Goal: Task Accomplishment & Management: Manage account settings

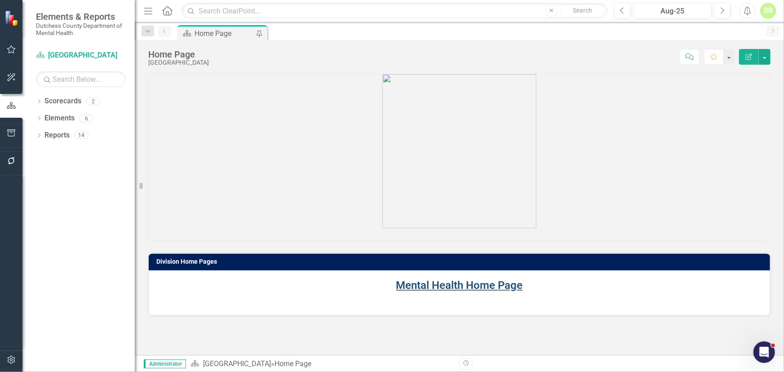
click at [427, 284] on link "Mental Health Home Page" at bounding box center [459, 285] width 127 height 13
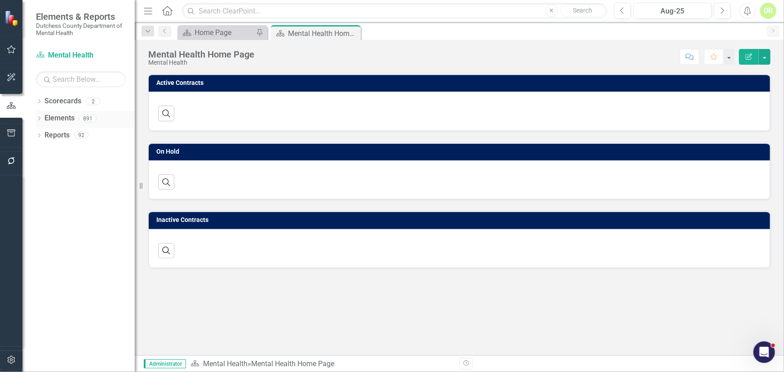
click at [62, 117] on link "Elements" at bounding box center [59, 118] width 30 height 10
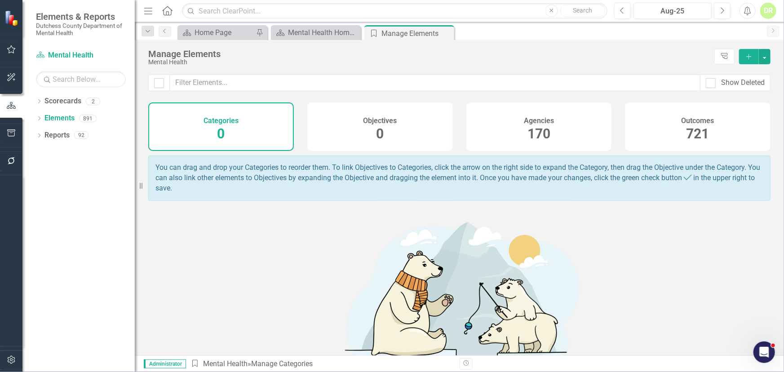
click at [684, 119] on h4 "Outcomes" at bounding box center [697, 121] width 33 height 8
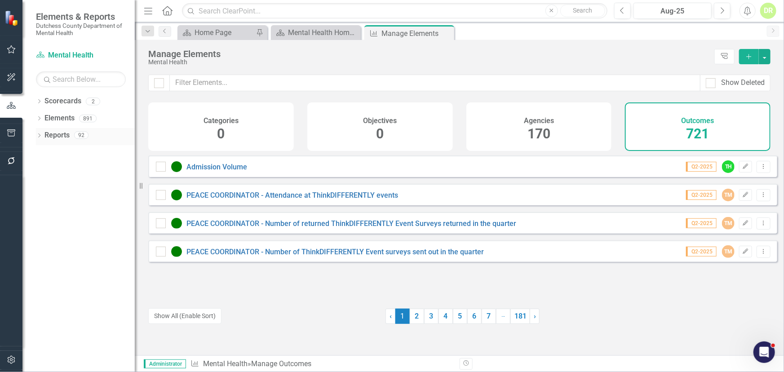
click at [63, 136] on link "Reports" at bounding box center [56, 135] width 25 height 10
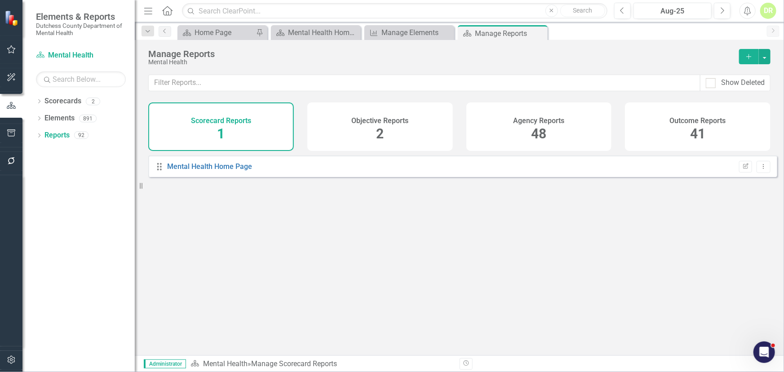
click at [692, 119] on h4 "Outcome Reports" at bounding box center [698, 121] width 56 height 8
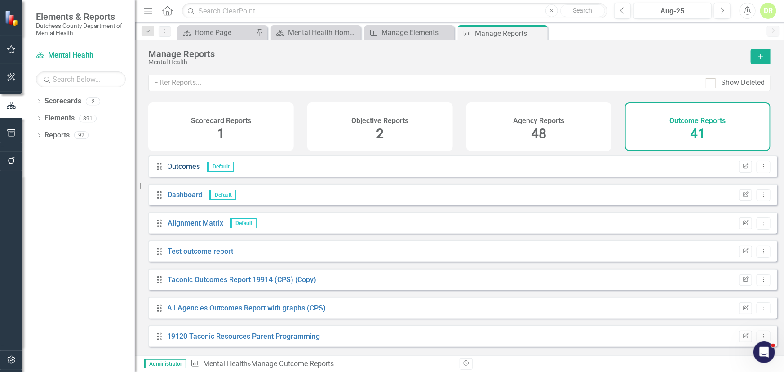
click at [192, 170] on link "Outcomes" at bounding box center [183, 166] width 33 height 9
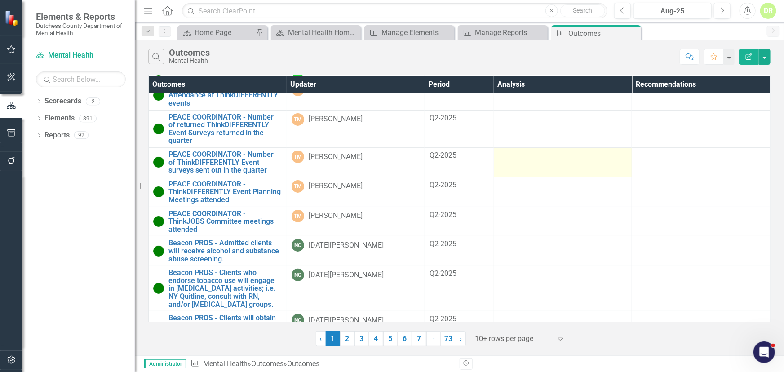
scroll to position [87, 0]
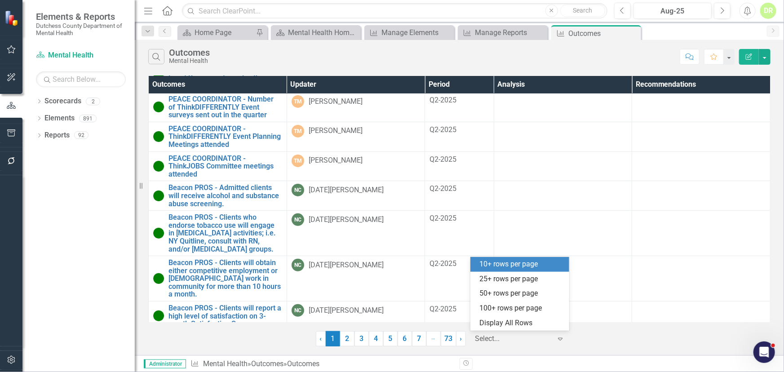
click at [560, 338] on icon "Expand" at bounding box center [559, 338] width 9 height 7
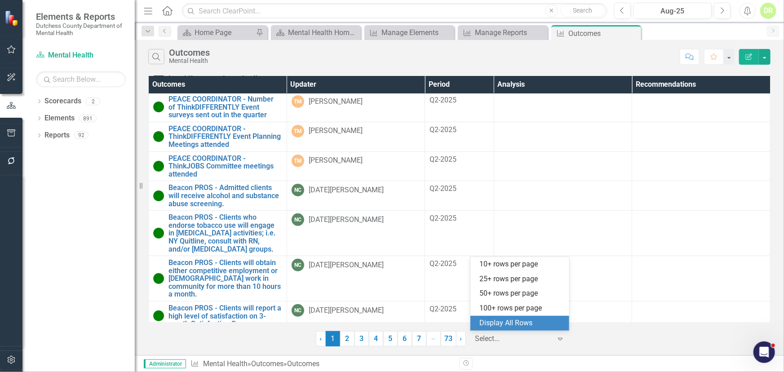
click at [513, 320] on div "Display All Rows" at bounding box center [521, 323] width 84 height 10
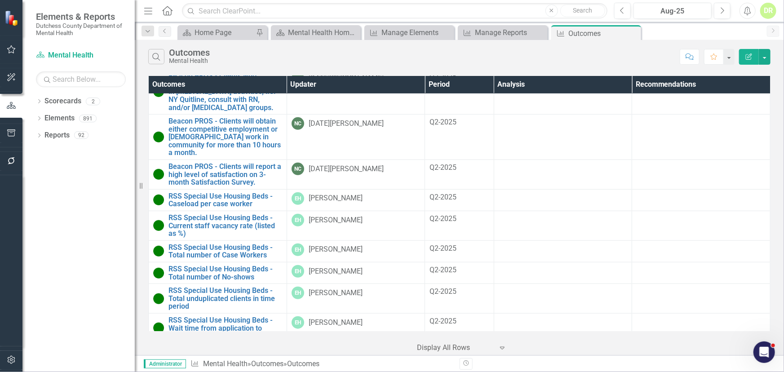
scroll to position [288, 0]
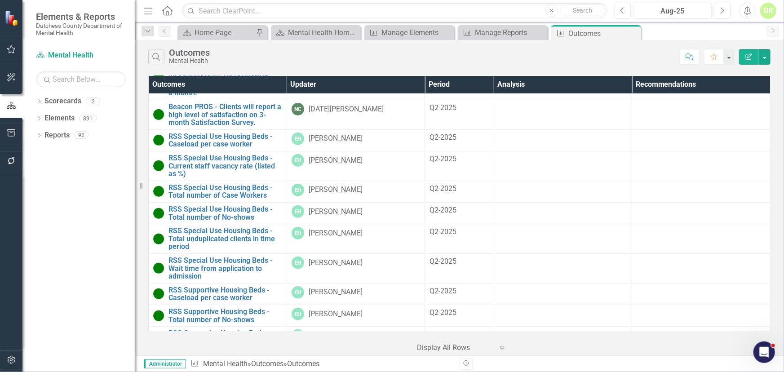
click at [310, 86] on th "Updater" at bounding box center [355, 85] width 138 height 18
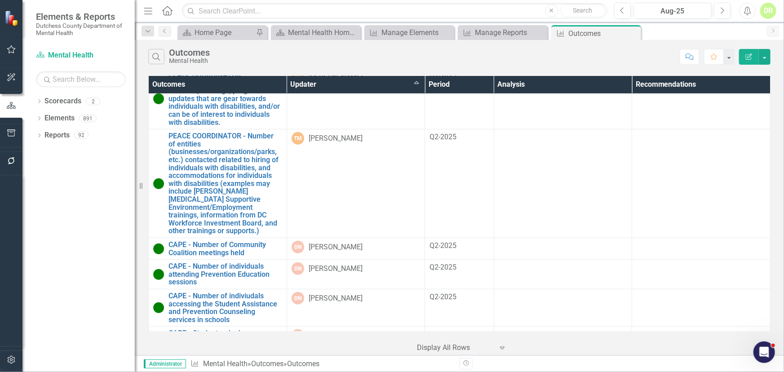
scroll to position [19227, 0]
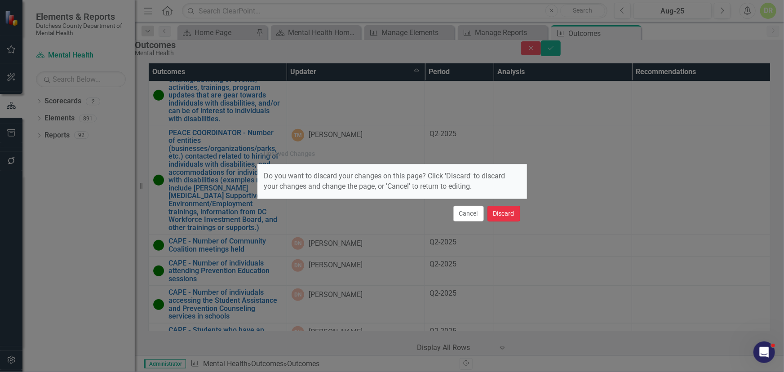
click at [512, 210] on button "Discard" at bounding box center [503, 214] width 33 height 16
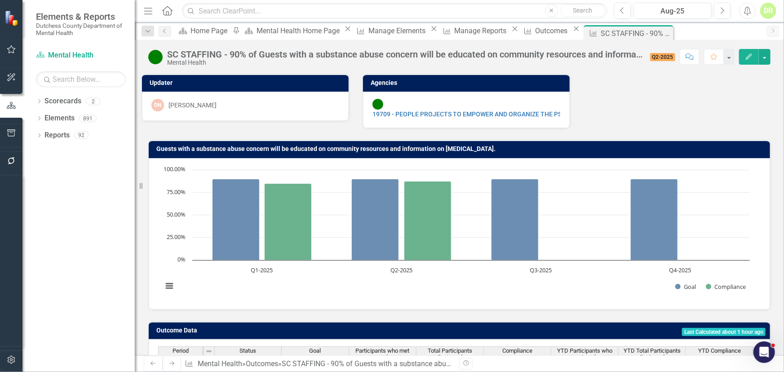
click at [262, 101] on div "DN [PERSON_NAME]" at bounding box center [245, 105] width 188 height 13
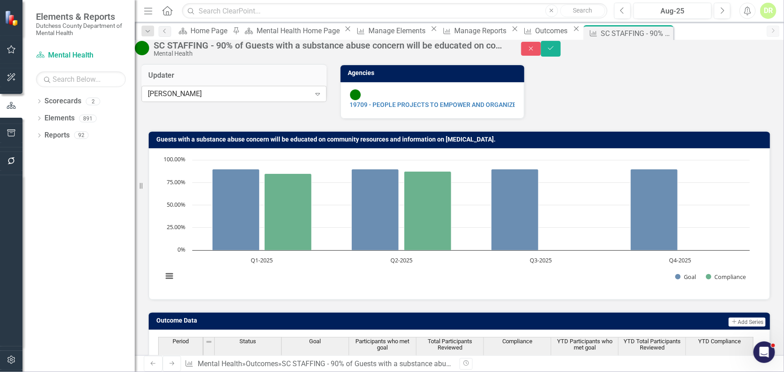
click at [313, 97] on icon "Expand" at bounding box center [317, 93] width 9 height 7
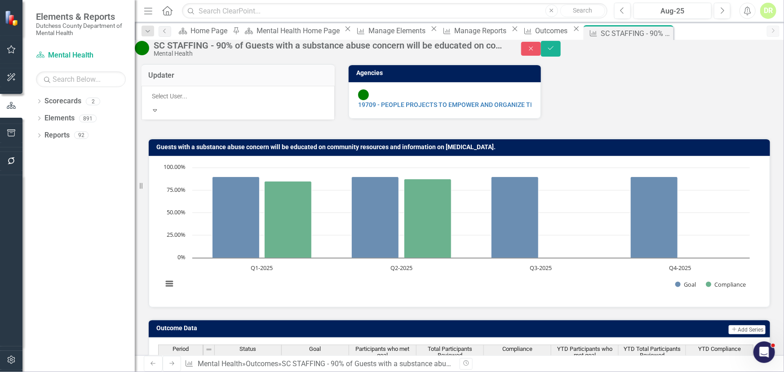
click at [212, 371] on div "Not Defined" at bounding box center [393, 379] width 769 height 10
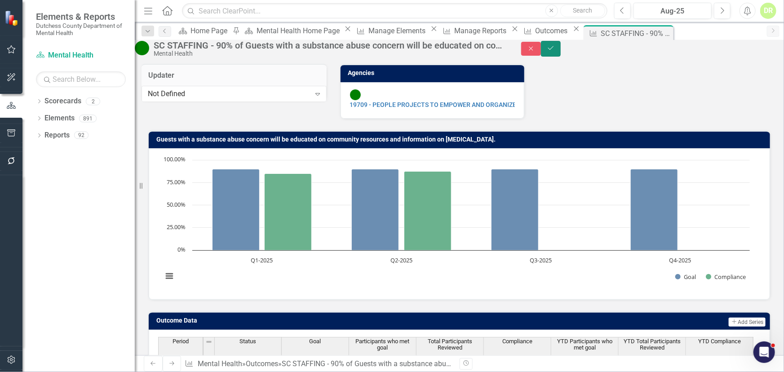
drag, startPoint x: 763, startPoint y: 51, endPoint x: 745, endPoint y: 65, distance: 23.1
click at [553, 50] on icon "submit" at bounding box center [550, 48] width 5 height 4
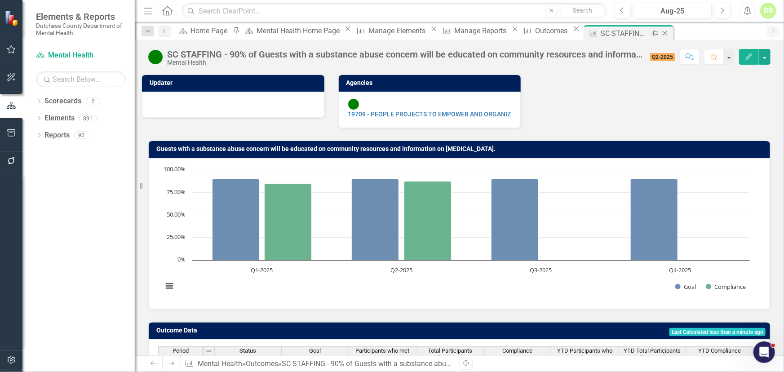
click at [665, 31] on icon "Close" at bounding box center [664, 33] width 9 height 7
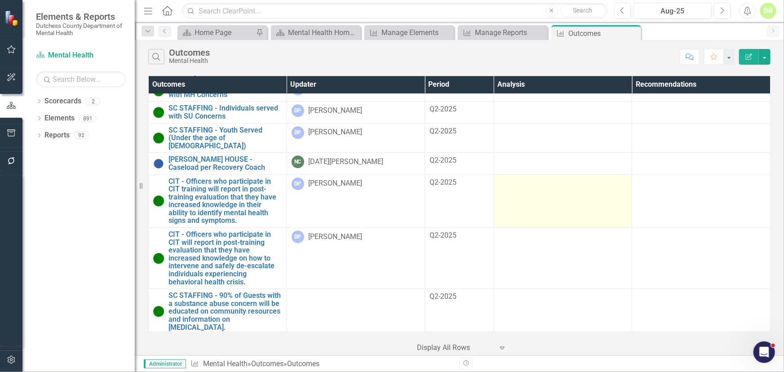
scroll to position [2980, 0]
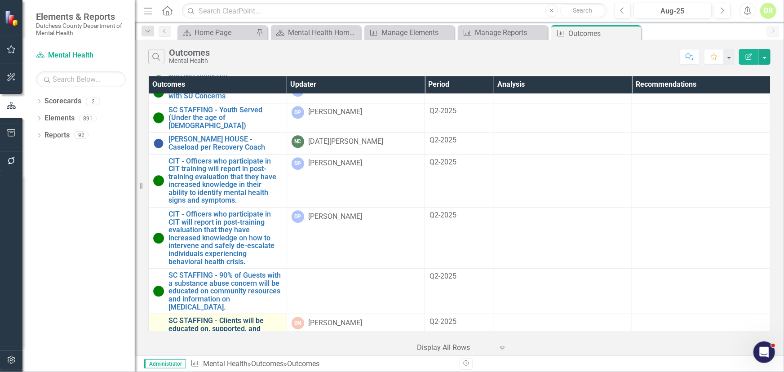
click at [210, 317] on link "SC STAFFING - Clients will be educated on, supported, and empowered to use alte…" at bounding box center [225, 341] width 114 height 48
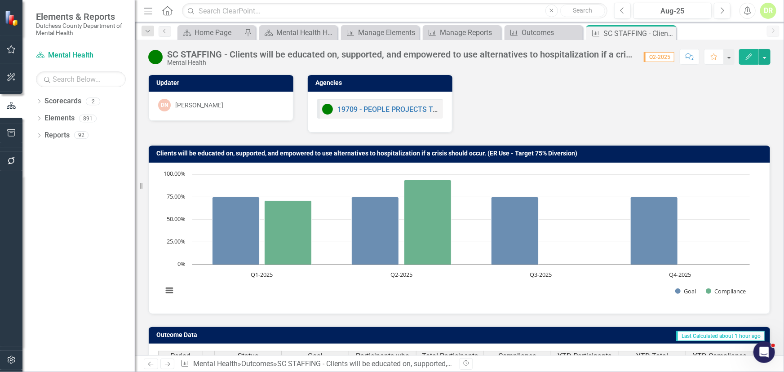
click at [233, 105] on div "DN [PERSON_NAME]" at bounding box center [221, 105] width 126 height 13
click at [232, 103] on div "DN [PERSON_NAME]" at bounding box center [221, 105] width 126 height 13
click at [239, 103] on div "DN [PERSON_NAME]" at bounding box center [221, 105] width 126 height 13
click at [238, 103] on div "DN [PERSON_NAME]" at bounding box center [221, 105] width 126 height 13
click at [220, 103] on div "[PERSON_NAME]" at bounding box center [199, 105] width 48 height 9
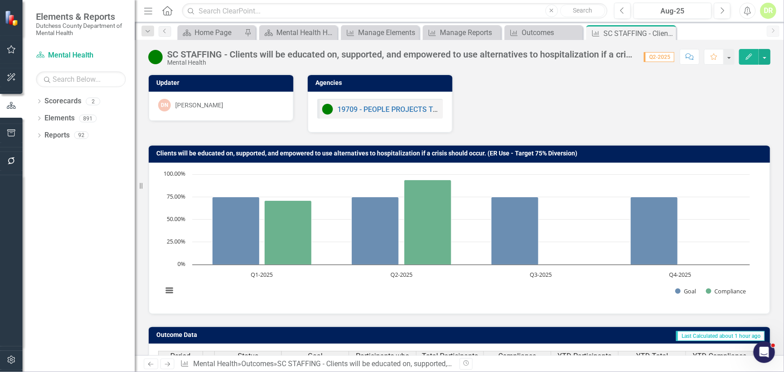
click at [220, 103] on div "[PERSON_NAME]" at bounding box center [199, 105] width 48 height 9
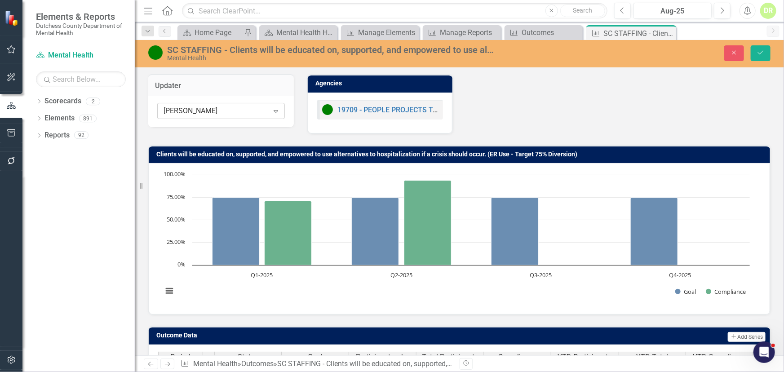
click at [275, 108] on icon "Expand" at bounding box center [275, 110] width 9 height 7
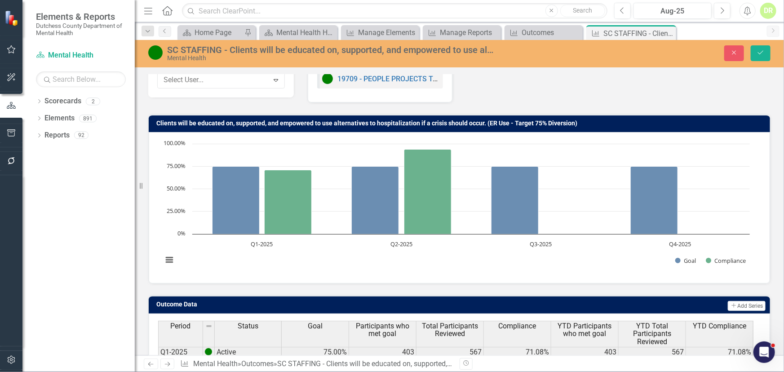
scroll to position [108, 0]
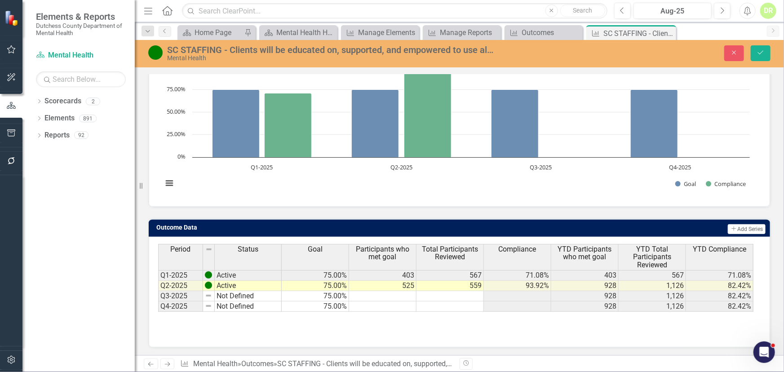
click at [761, 53] on icon "Save" at bounding box center [760, 52] width 8 height 6
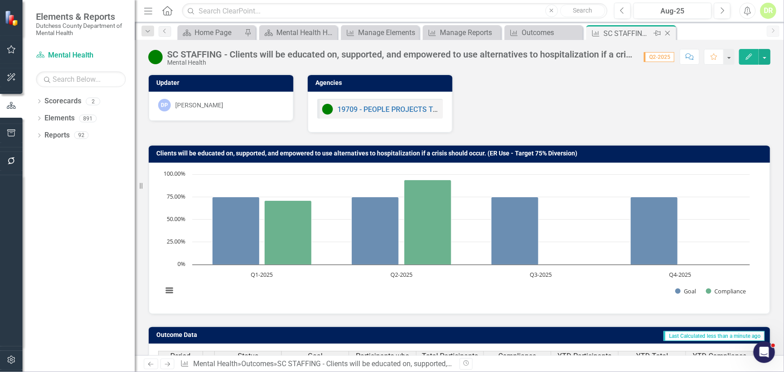
click at [667, 31] on icon "Close" at bounding box center [667, 33] width 9 height 7
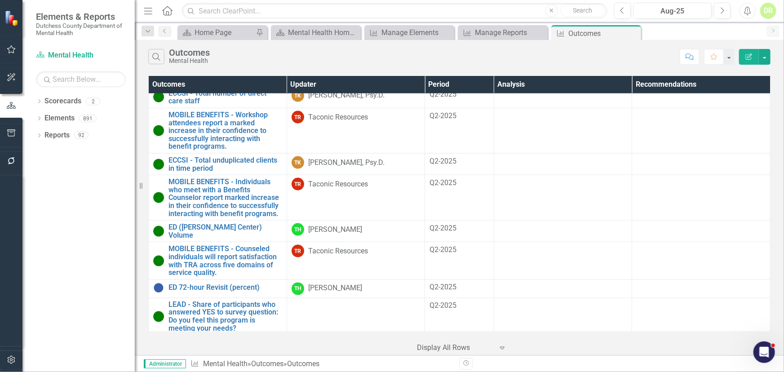
scroll to position [4164, 0]
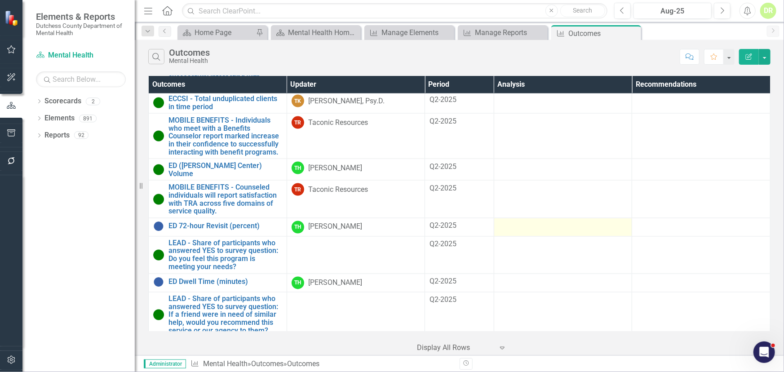
click at [625, 218] on td at bounding box center [563, 227] width 138 height 18
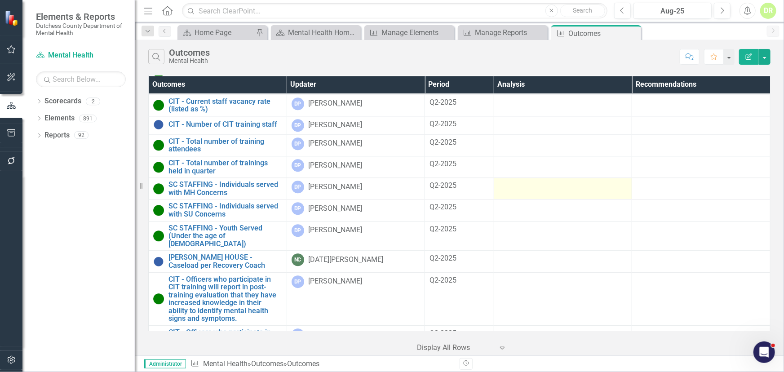
scroll to position [2866, 0]
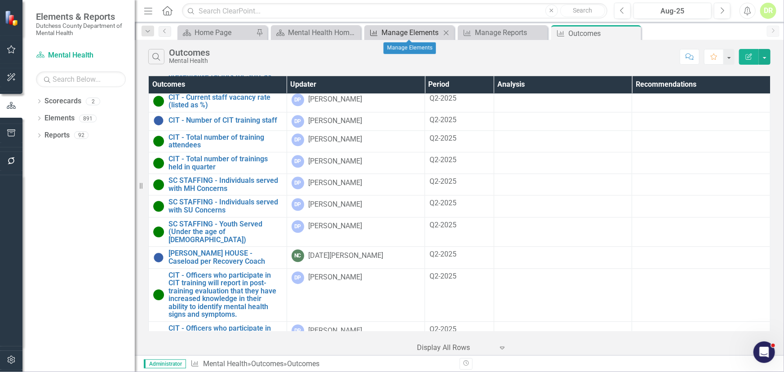
click at [403, 25] on div "Outcome Manage Elements Close" at bounding box center [409, 32] width 90 height 15
click at [398, 29] on div "Manage Elements" at bounding box center [410, 32] width 59 height 11
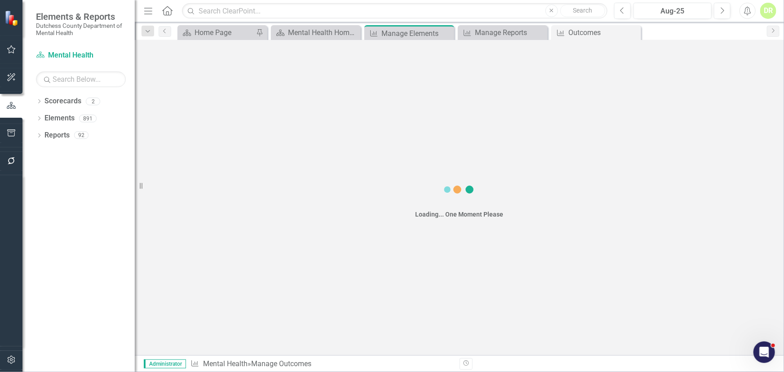
click at [413, 31] on div "Manage Elements" at bounding box center [416, 33] width 71 height 11
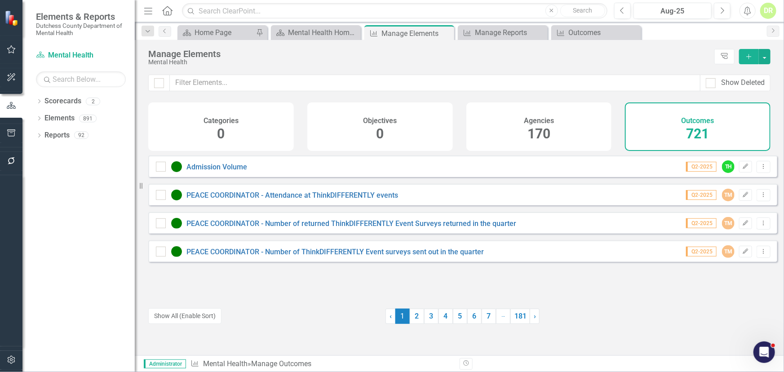
drag, startPoint x: 542, startPoint y: 118, endPoint x: 236, endPoint y: 68, distance: 310.2
click at [539, 118] on h4 "Agencies" at bounding box center [539, 121] width 30 height 8
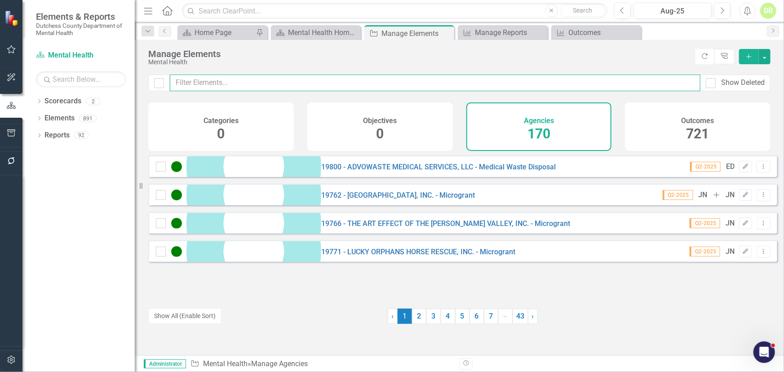
click at [216, 84] on input "text" at bounding box center [435, 83] width 530 height 17
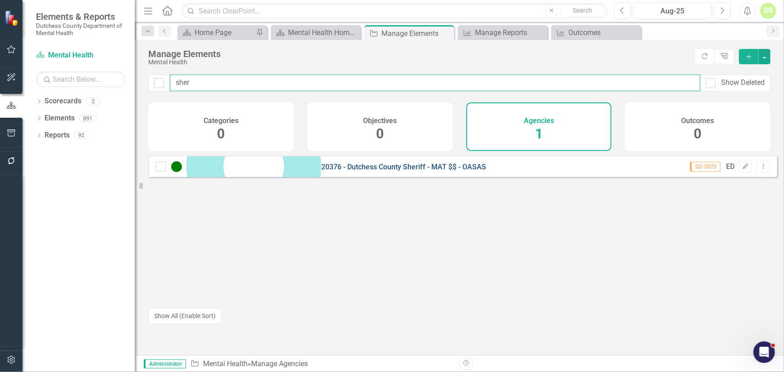
type input "sher"
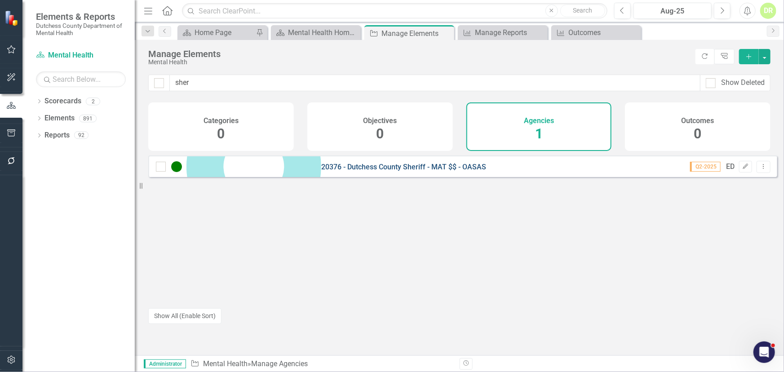
click at [321, 171] on link "20376 - Dutchess County Sheriff - MAT $$ - OASAS" at bounding box center [403, 167] width 165 height 9
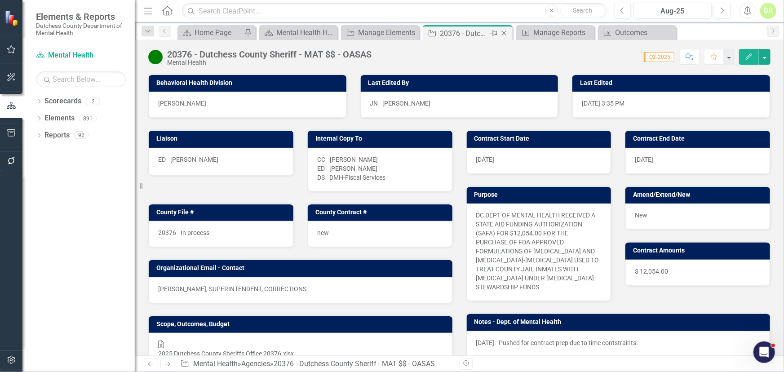
click at [504, 32] on icon at bounding box center [504, 33] width 5 height 5
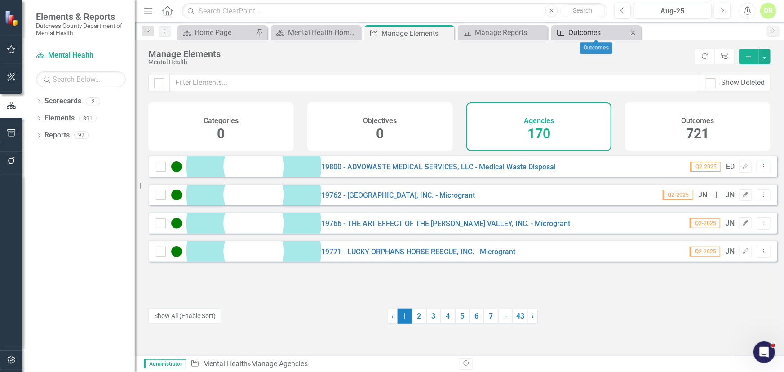
click at [584, 34] on div "Outcomes" at bounding box center [597, 32] width 59 height 11
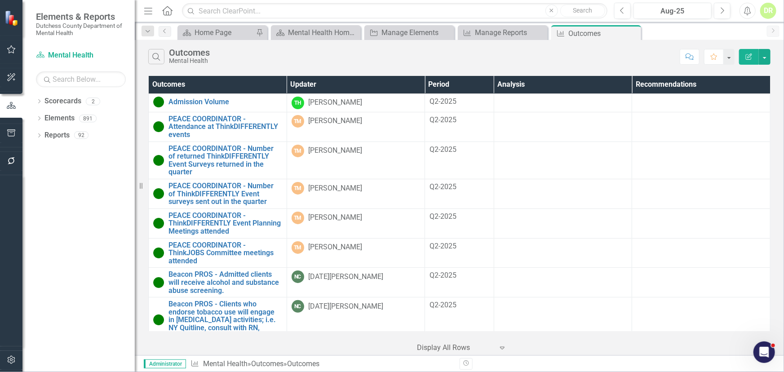
click at [307, 85] on th "Updater" at bounding box center [355, 85] width 138 height 18
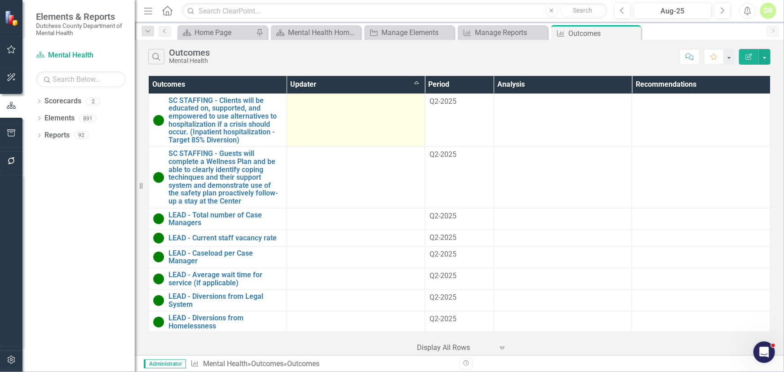
click at [328, 104] on div at bounding box center [355, 102] width 129 height 11
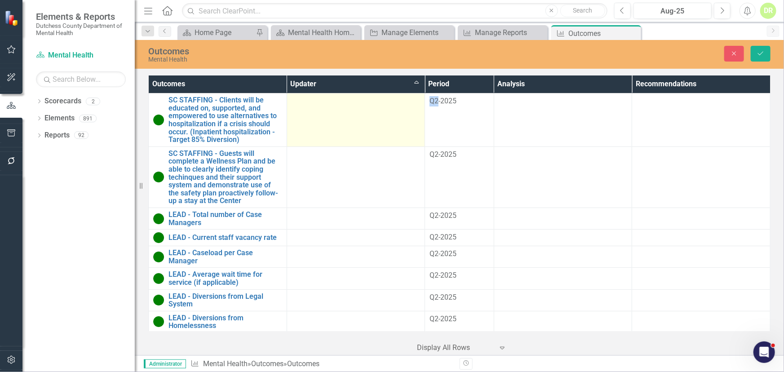
click at [328, 103] on div at bounding box center [355, 101] width 129 height 11
